Goal: Answer question/provide support

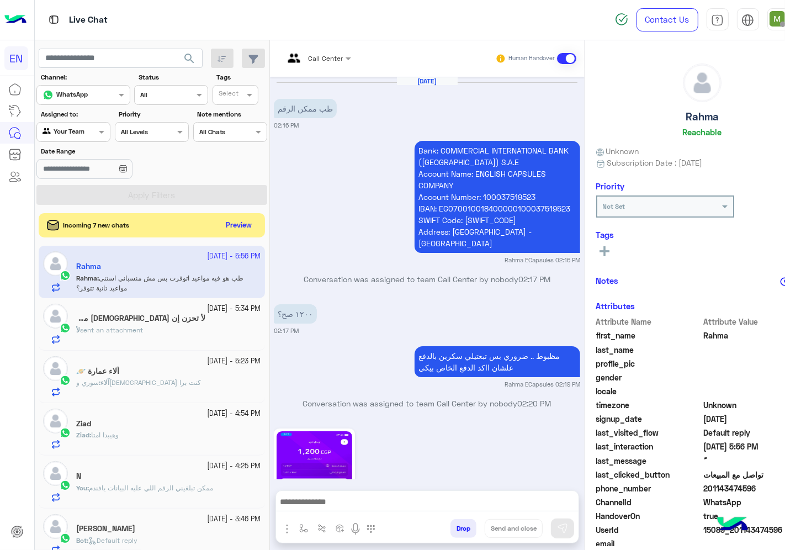
scroll to position [43, 0]
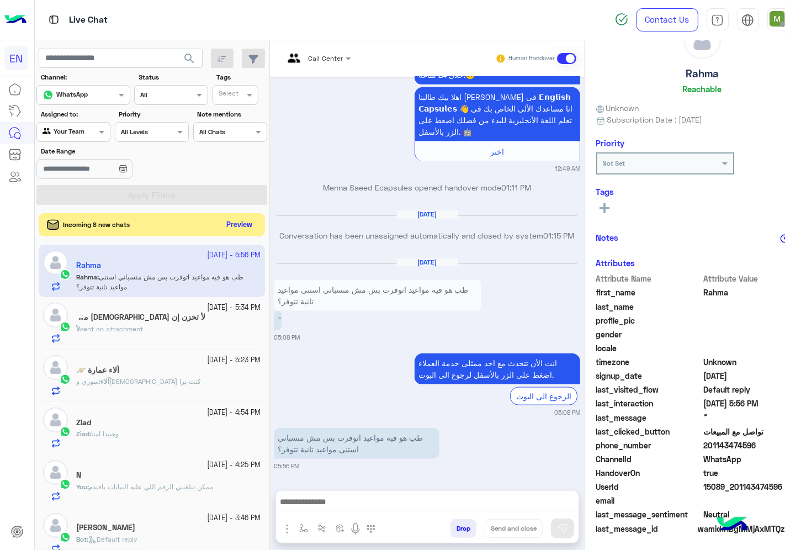
click at [223, 223] on button "Preview" at bounding box center [240, 225] width 34 height 15
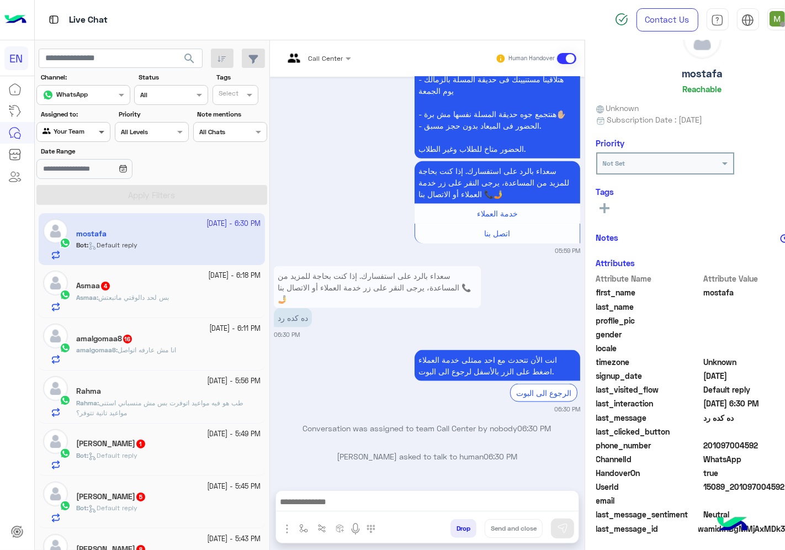
click at [96, 130] on span at bounding box center [103, 132] width 14 height 12
click at [84, 173] on b "Unassigned" at bounding box center [74, 174] width 42 height 9
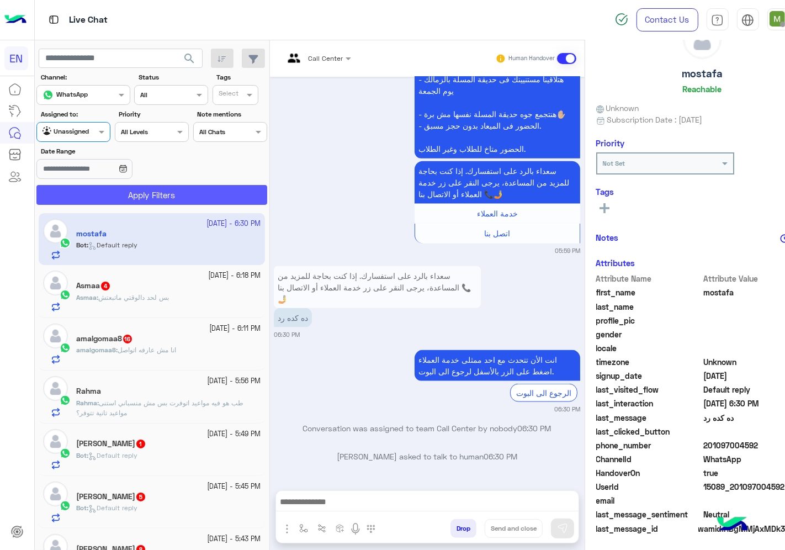
click at [112, 197] on button "Apply Filters" at bounding box center [151, 195] width 231 height 20
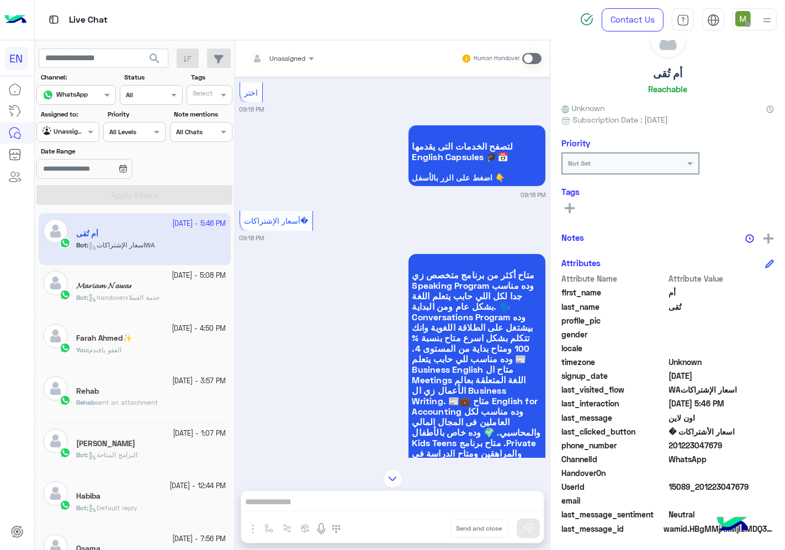
scroll to position [2402, 0]
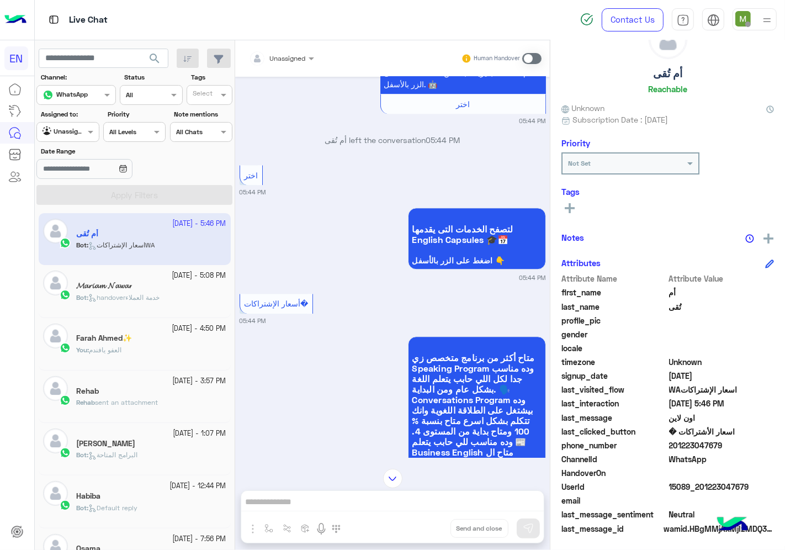
click at [284, 51] on div "Unassigned" at bounding box center [274, 58] width 62 height 22
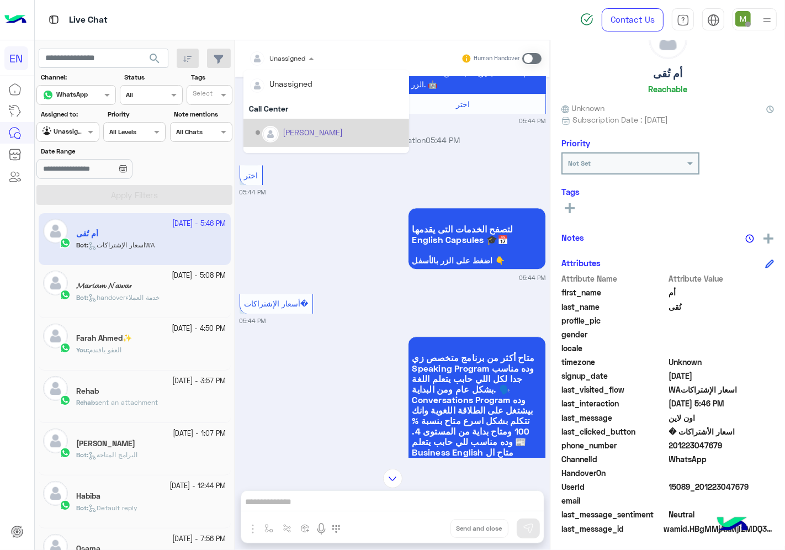
scroll to position [183, 0]
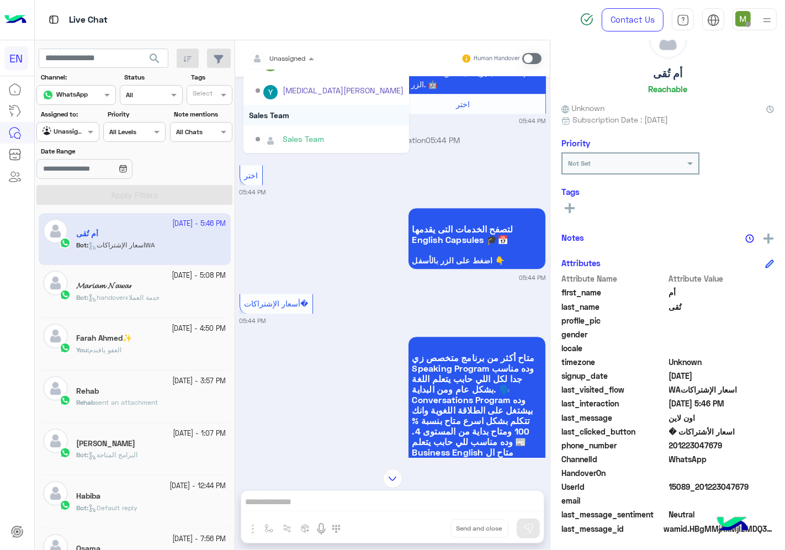
click at [282, 112] on div "Sales Team" at bounding box center [326, 115] width 166 height 20
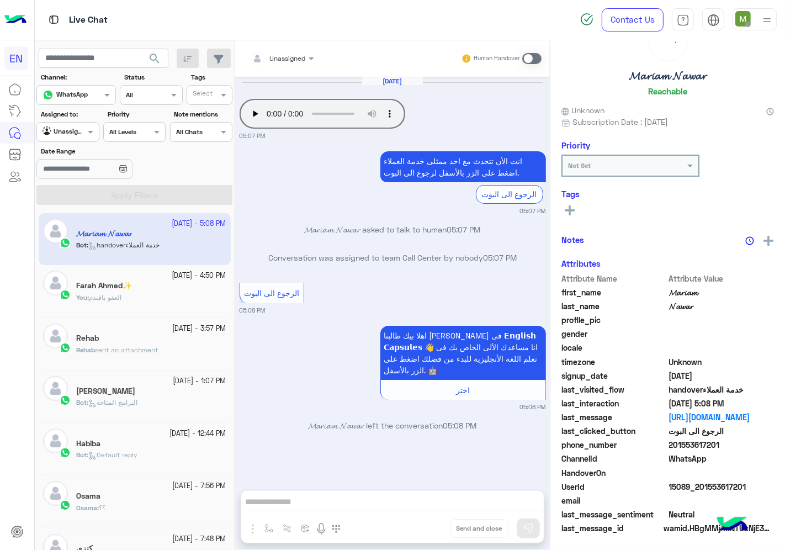
scroll to position [43, 0]
click at [123, 343] on div "Rehab" at bounding box center [151, 339] width 150 height 12
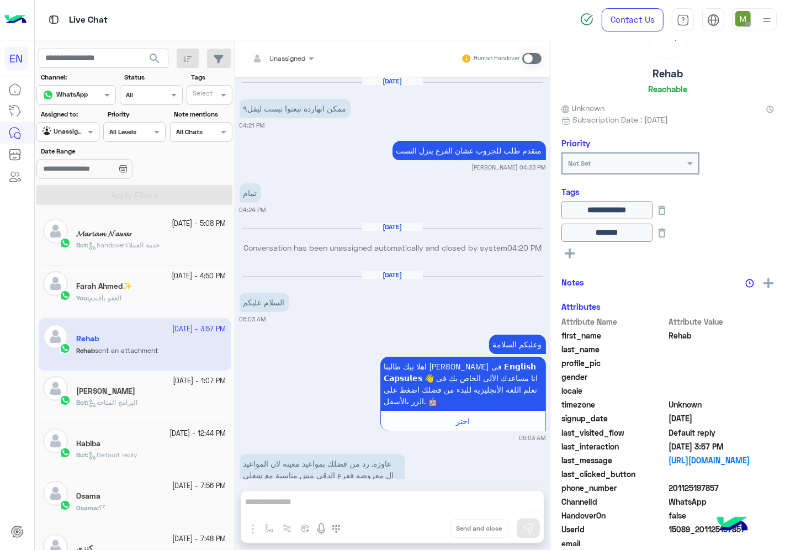
scroll to position [860, 0]
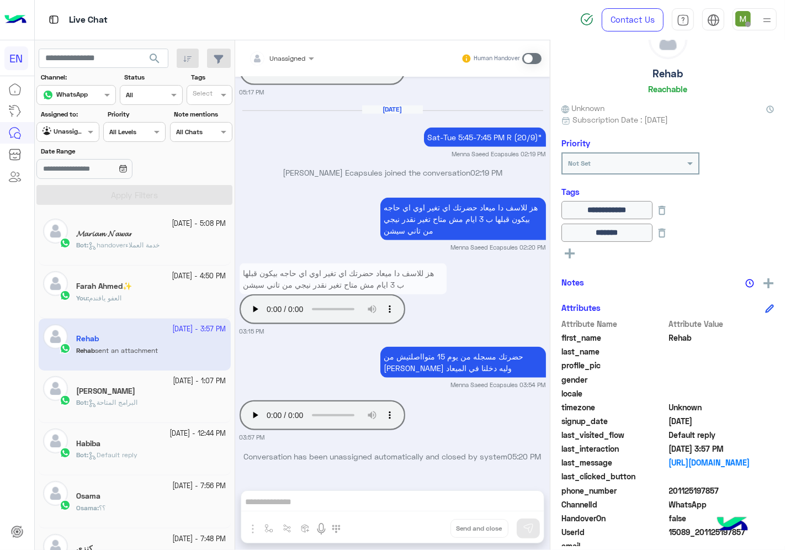
drag, startPoint x: 691, startPoint y: 490, endPoint x: 672, endPoint y: 490, distance: 18.8
click at [672, 490] on span "201125197857" at bounding box center [721, 491] width 105 height 12
copy span "01125197857"
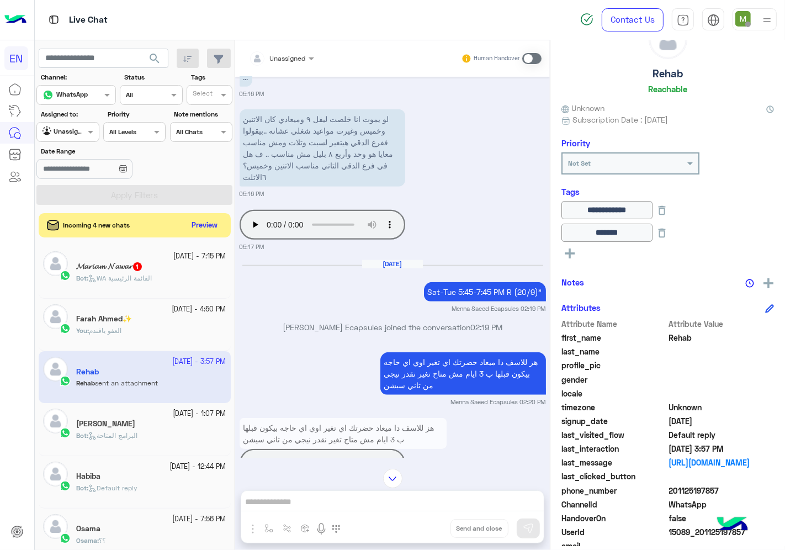
scroll to position [676, 0]
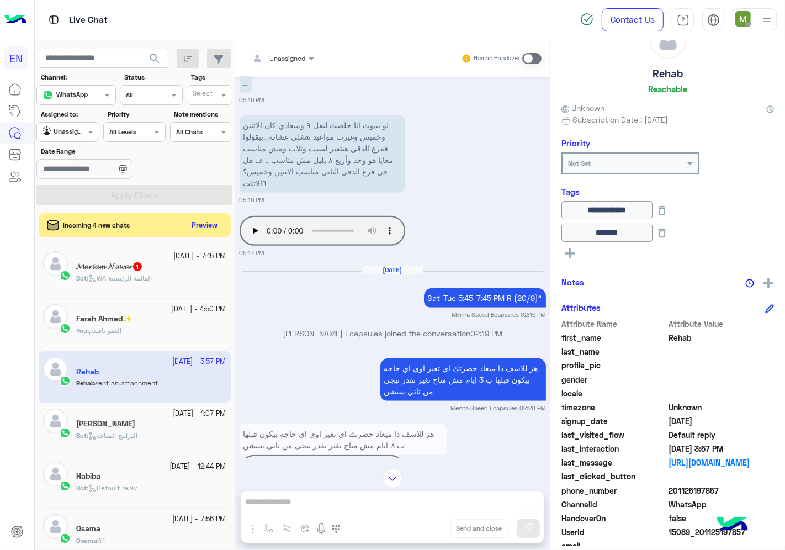
click at [152, 331] on div "You : العفو يافندم" at bounding box center [151, 335] width 150 height 19
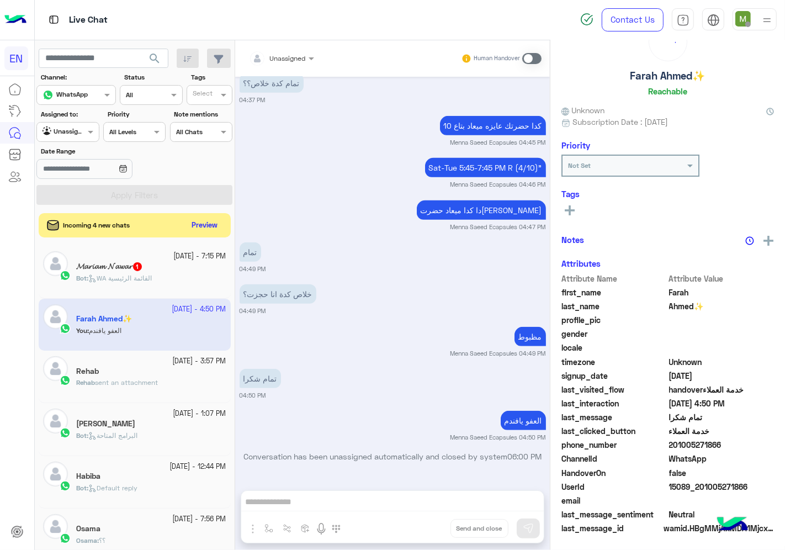
scroll to position [43, 0]
click at [149, 382] on span "sent an attachment" at bounding box center [126, 382] width 63 height 8
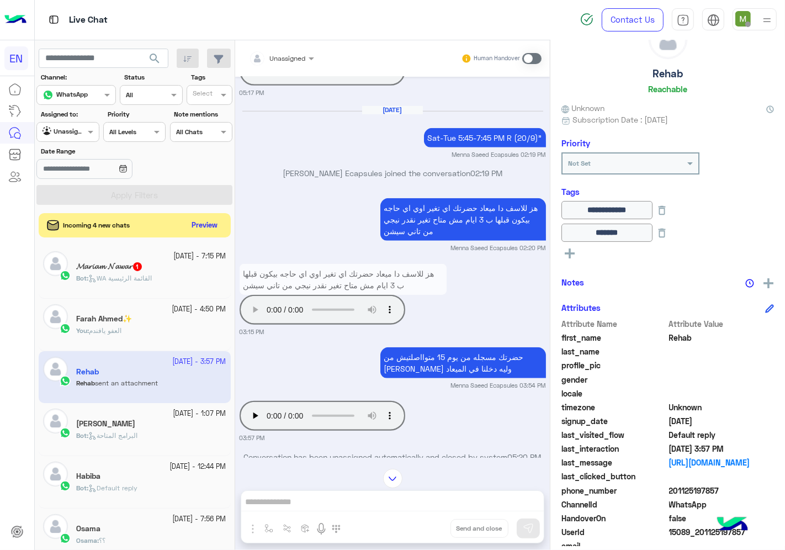
scroll to position [860, 0]
drag, startPoint x: 727, startPoint y: 488, endPoint x: 671, endPoint y: 489, distance: 55.8
click at [671, 489] on span "201125197857" at bounding box center [721, 491] width 105 height 12
copy span "01125197857"
